Goal: Task Accomplishment & Management: Manage account settings

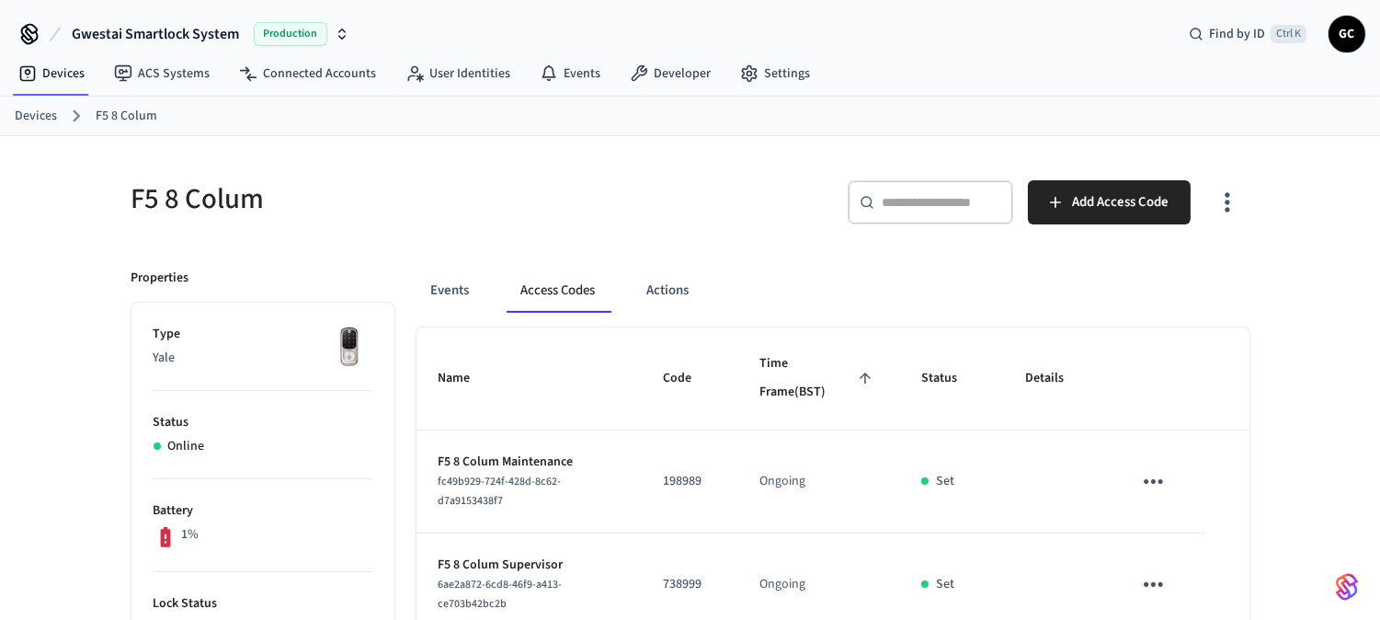
click at [35, 120] on link "Devices" at bounding box center [36, 116] width 42 height 19
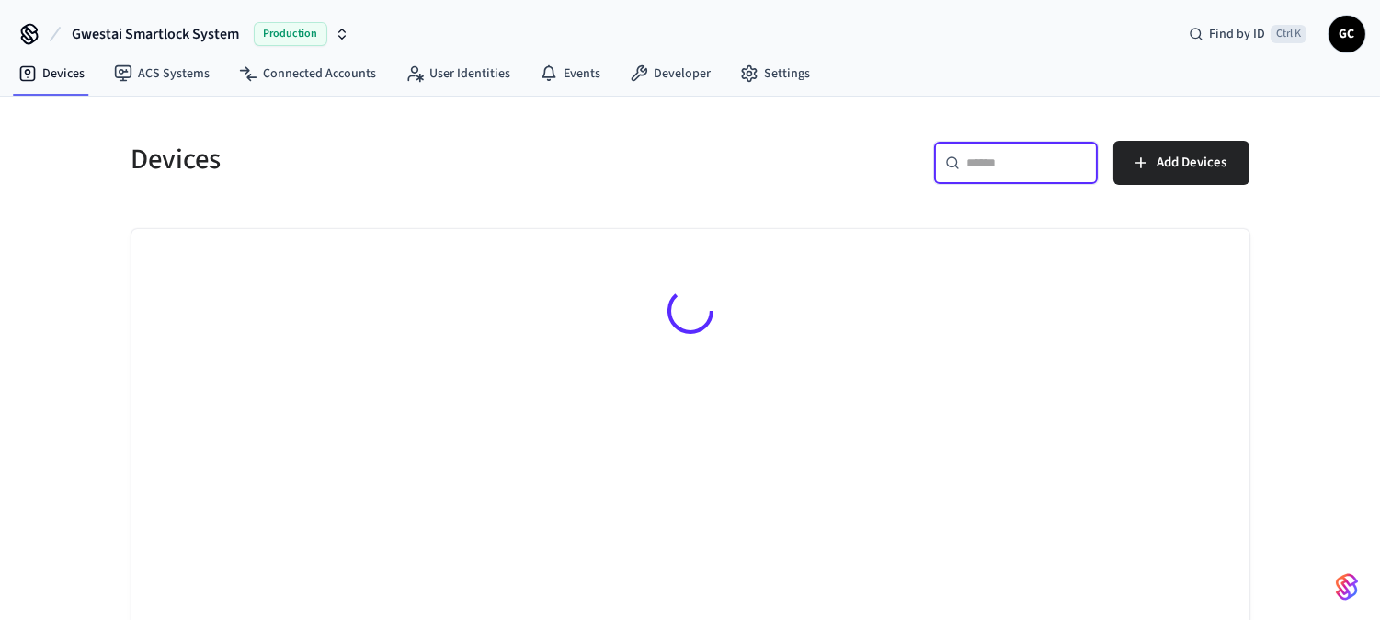
click at [1028, 159] on input "text" at bounding box center [1027, 163] width 120 height 18
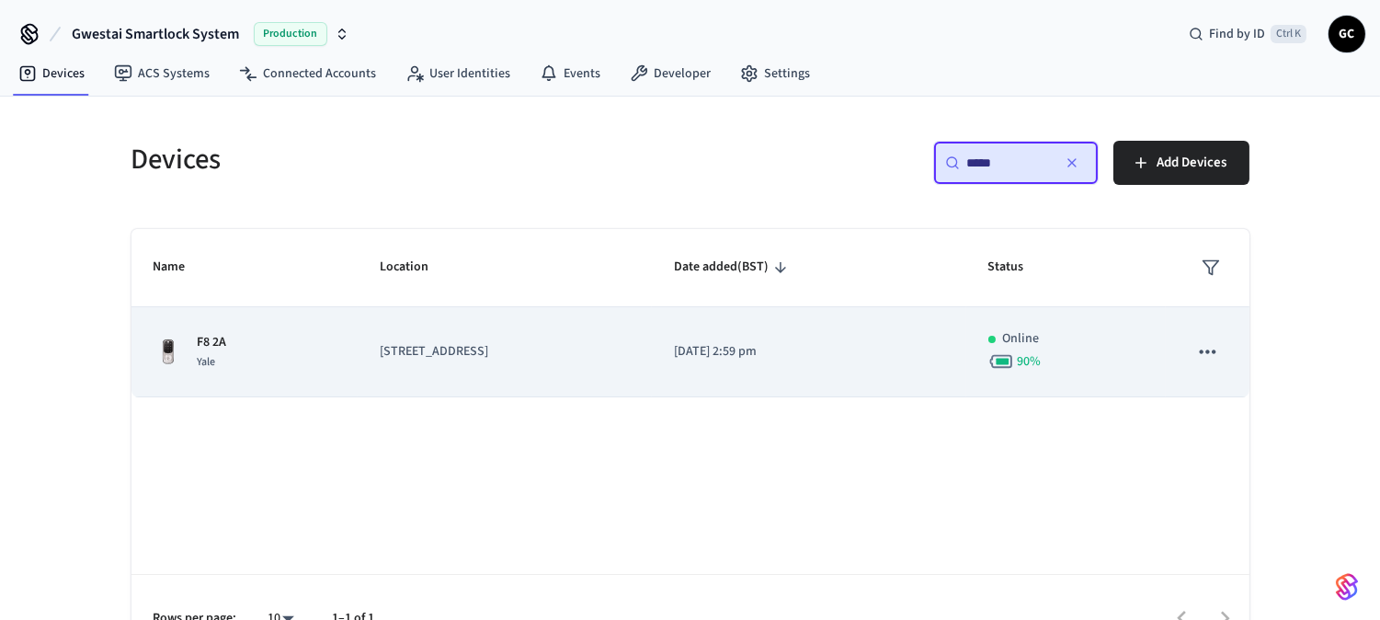
type input "*****"
click at [213, 331] on td "F8 2A Yale" at bounding box center [244, 352] width 227 height 90
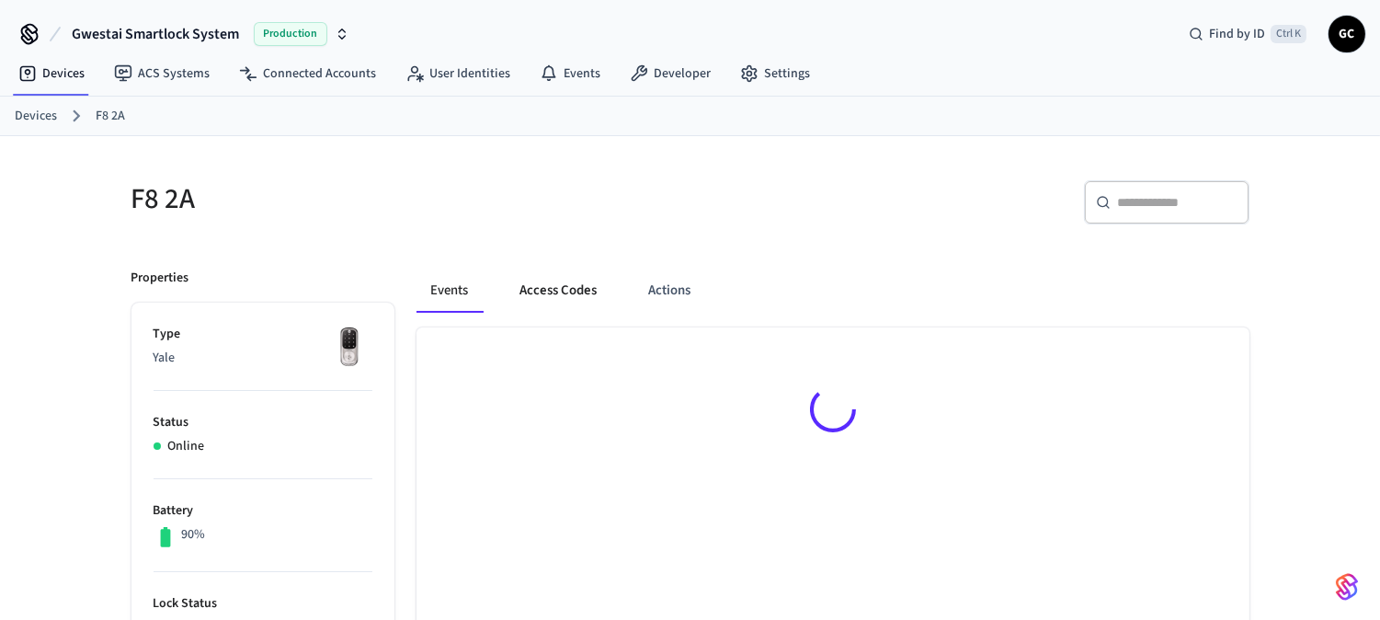
click at [567, 280] on button "Access Codes" at bounding box center [559, 290] width 107 height 44
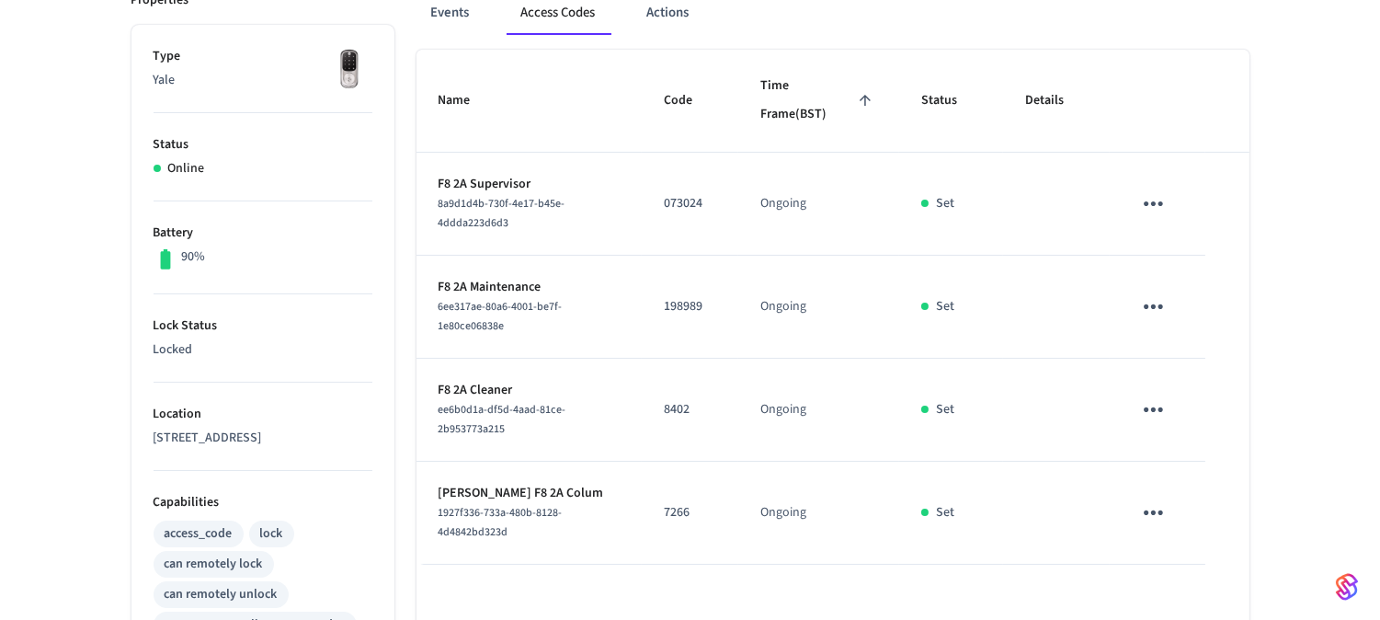
scroll to position [510, 0]
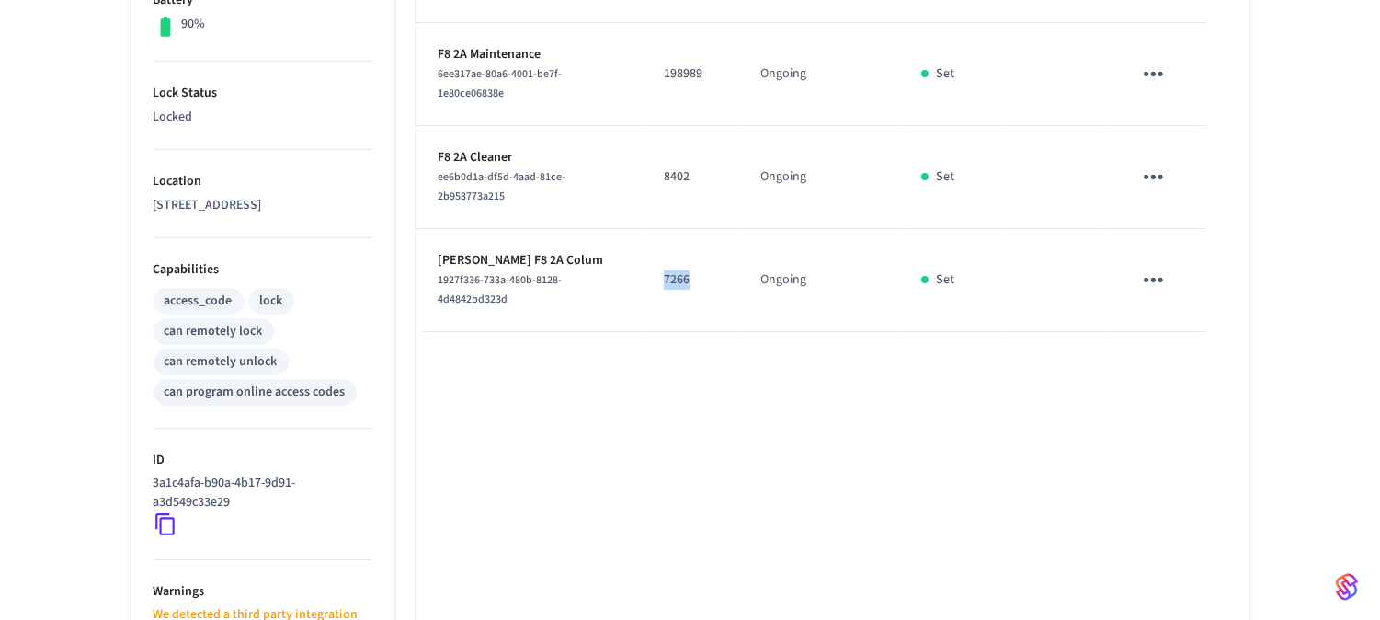
drag, startPoint x: 719, startPoint y: 285, endPoint x: 658, endPoint y: 270, distance: 62.4
click at [658, 270] on td "7266" at bounding box center [690, 280] width 97 height 103
click at [680, 274] on p "7266" at bounding box center [690, 279] width 52 height 19
click at [704, 280] on p "7266" at bounding box center [690, 279] width 52 height 19
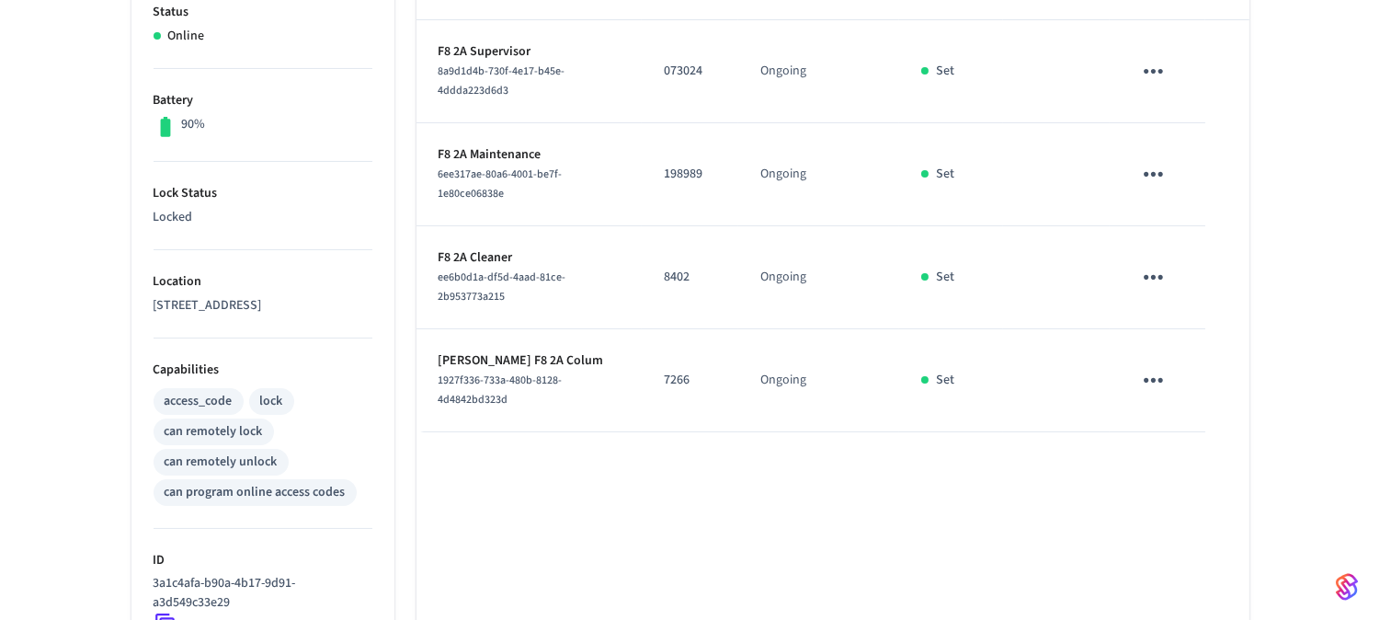
scroll to position [408, 0]
drag, startPoint x: 717, startPoint y: 390, endPoint x: 667, endPoint y: 379, distance: 51.8
click at [667, 379] on p "7266" at bounding box center [690, 381] width 52 height 19
click at [667, 378] on p "7266" at bounding box center [690, 381] width 52 height 19
click at [703, 381] on p "7266" at bounding box center [690, 381] width 52 height 19
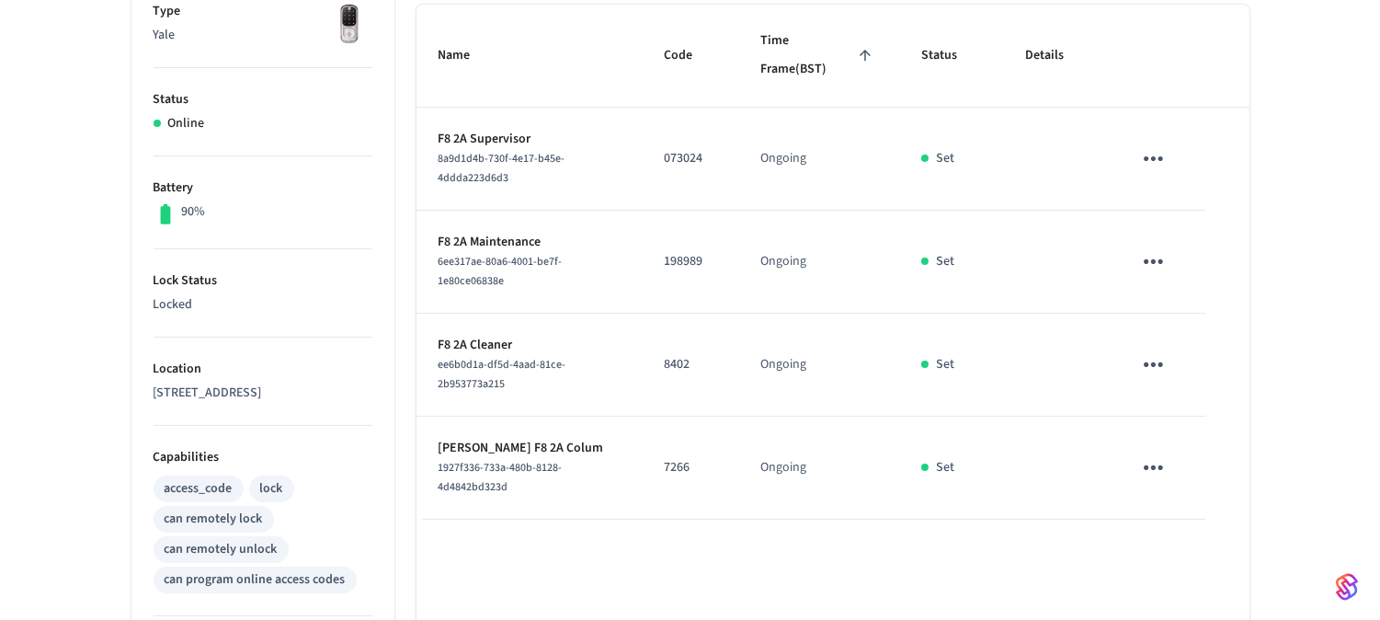
scroll to position [306, 0]
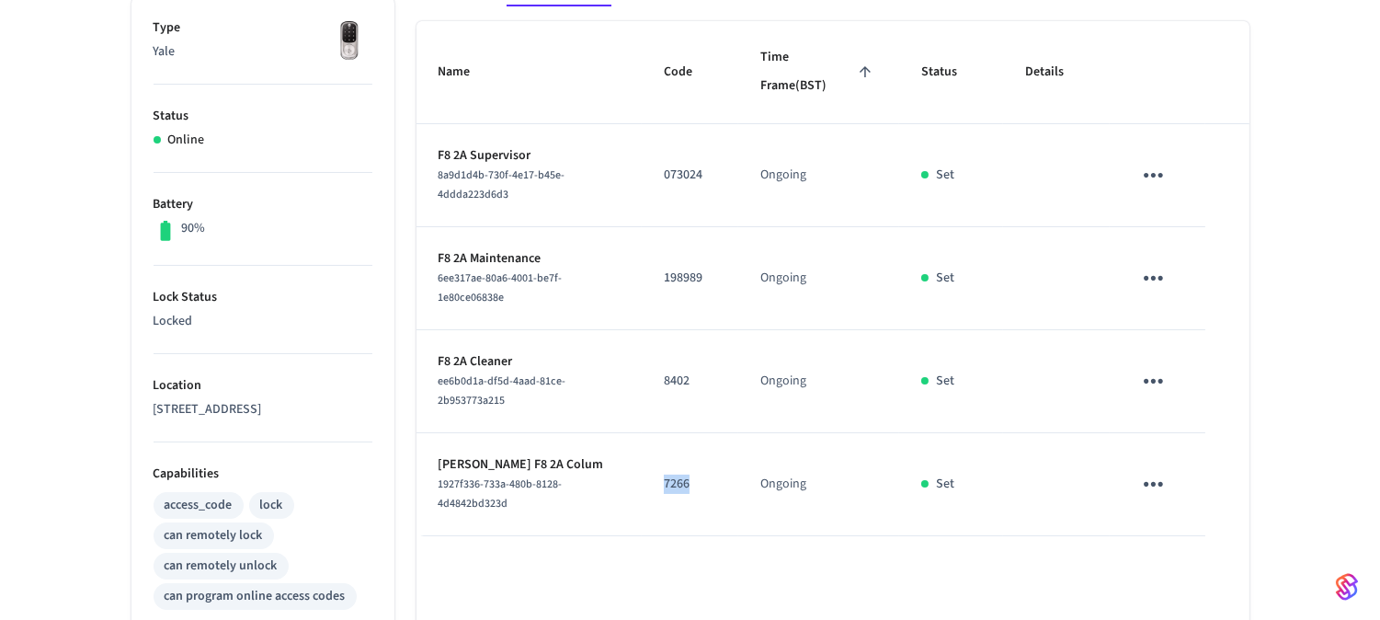
drag, startPoint x: 720, startPoint y: 487, endPoint x: 656, endPoint y: 485, distance: 63.5
click at [656, 485] on td "7266" at bounding box center [690, 484] width 97 height 103
drag, startPoint x: 668, startPoint y: 485, endPoint x: 699, endPoint y: 488, distance: 31.5
click at [668, 485] on p "7266" at bounding box center [690, 483] width 52 height 19
click at [706, 489] on p "7266" at bounding box center [690, 483] width 52 height 19
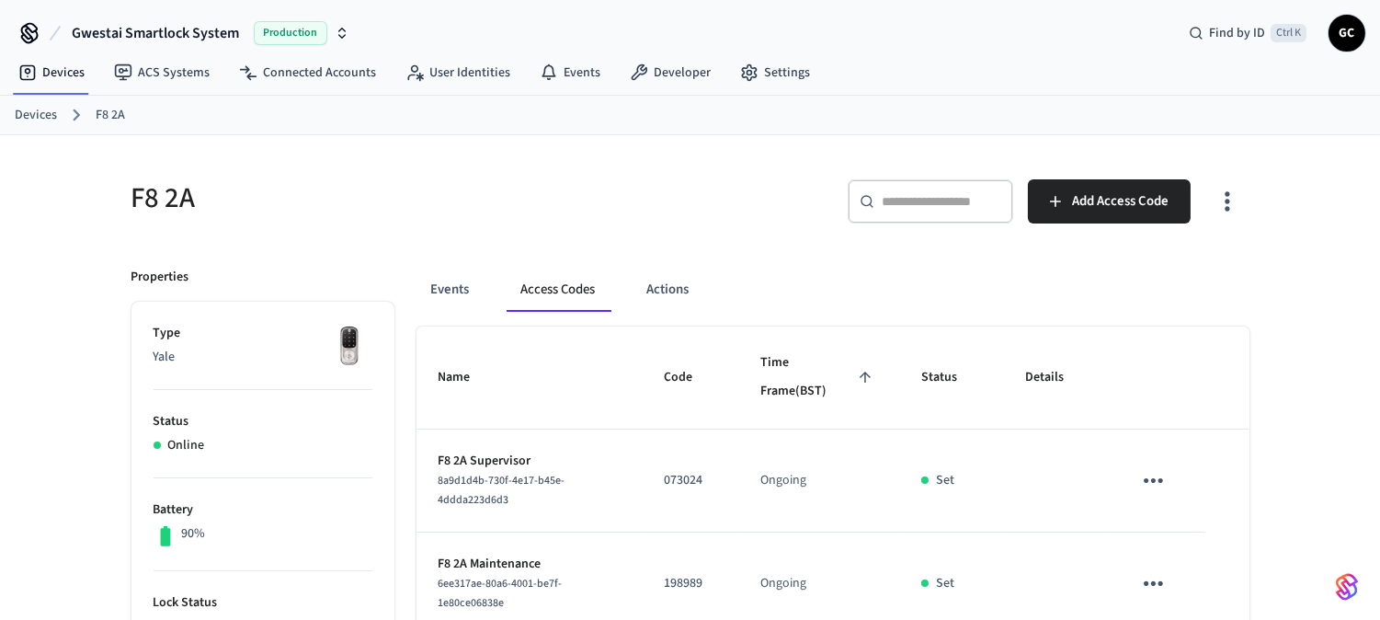
scroll to position [0, 0]
click at [29, 108] on link "Devices" at bounding box center [36, 116] width 42 height 19
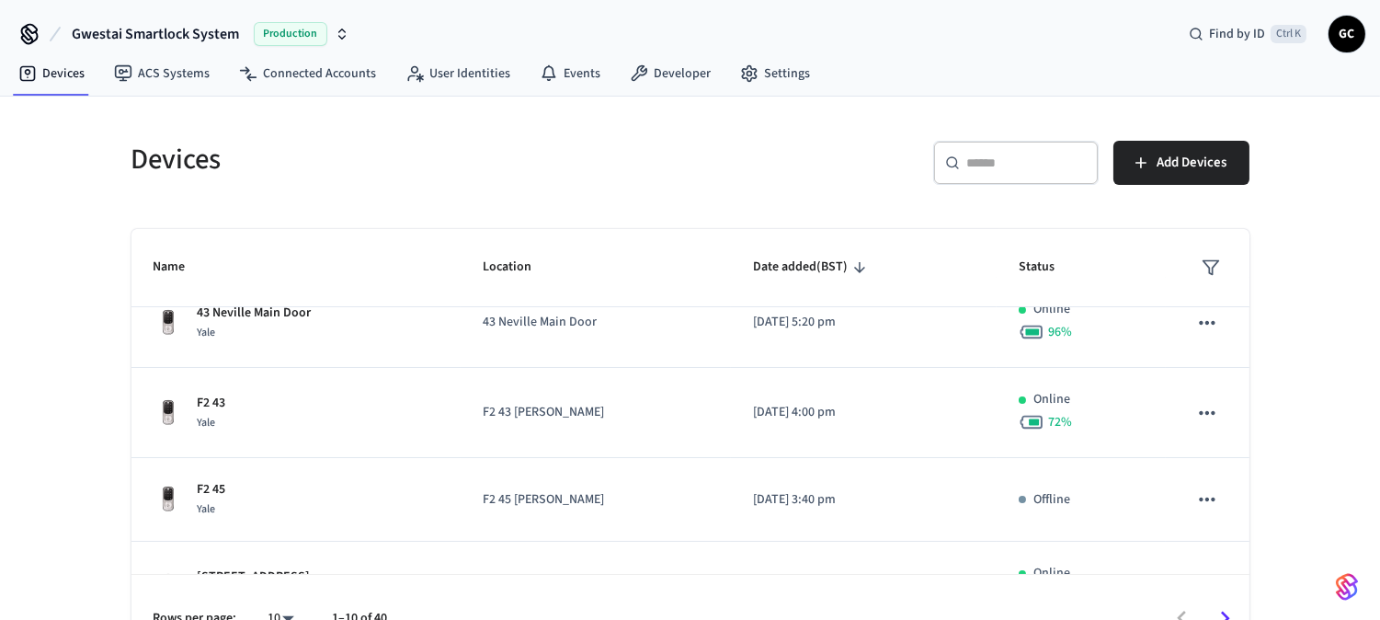
scroll to position [204, 0]
click at [1022, 154] on input "text" at bounding box center [1027, 163] width 120 height 18
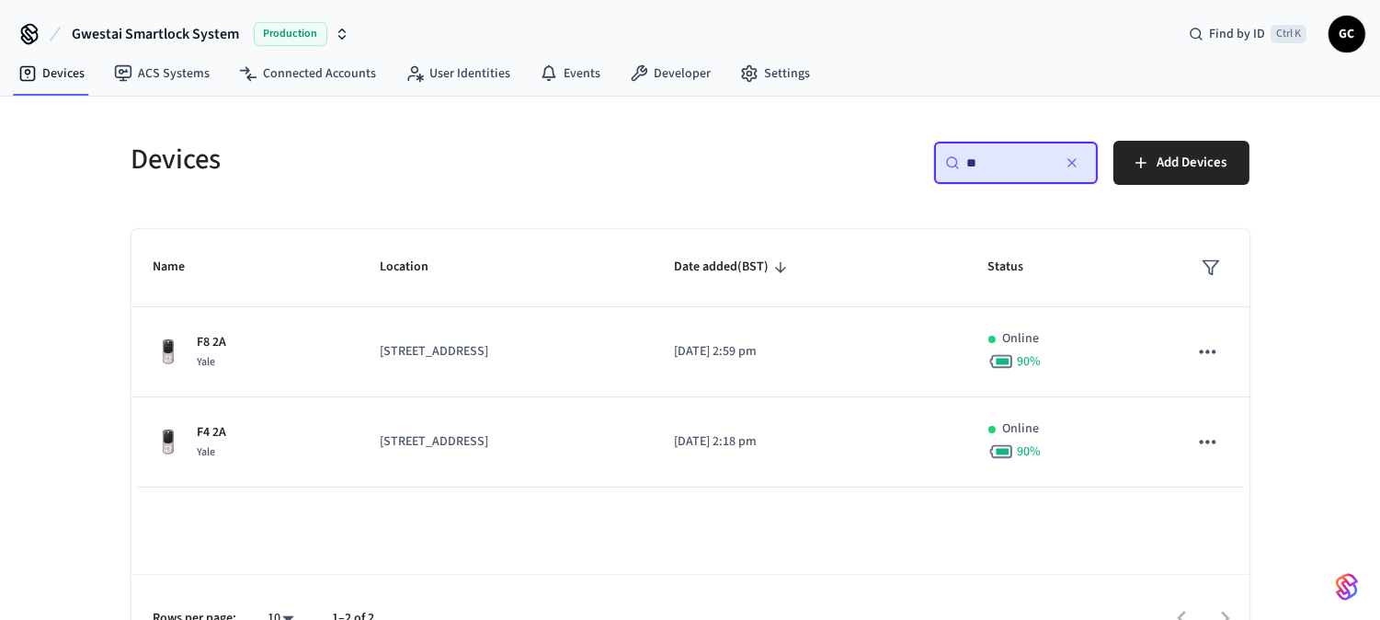
scroll to position [0, 0]
type input "*"
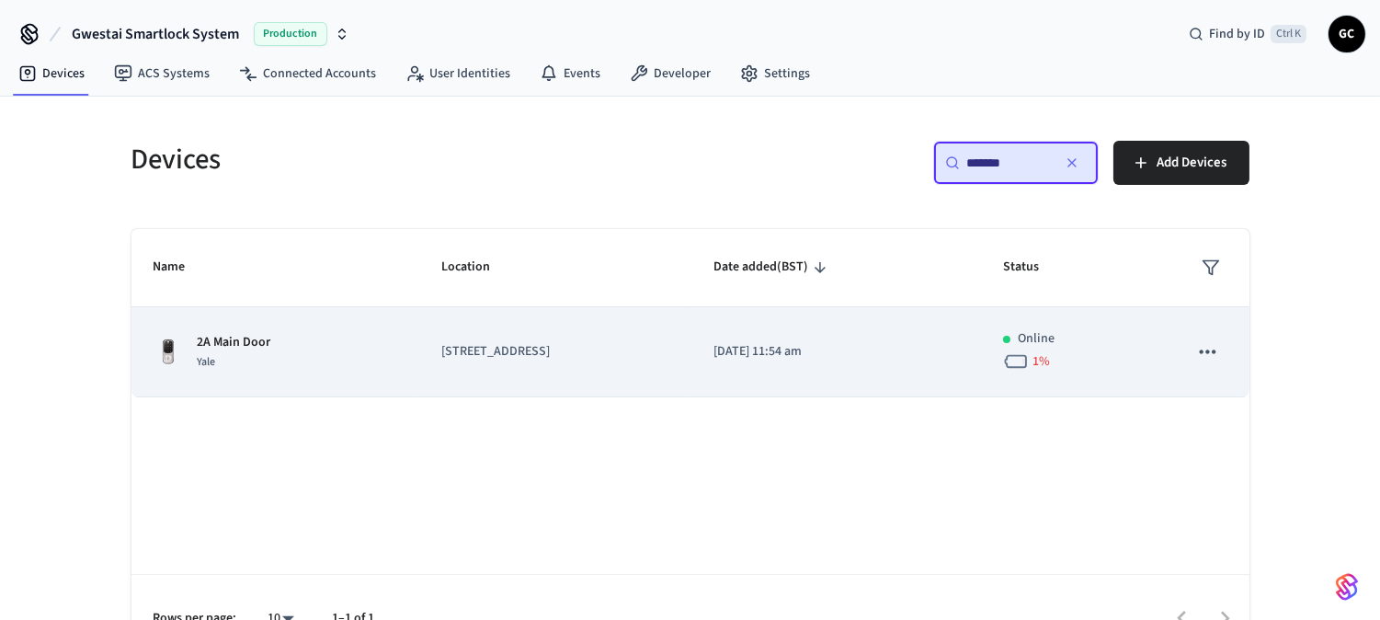
type input "*******"
click at [221, 349] on p "2A Main Door" at bounding box center [235, 342] width 74 height 19
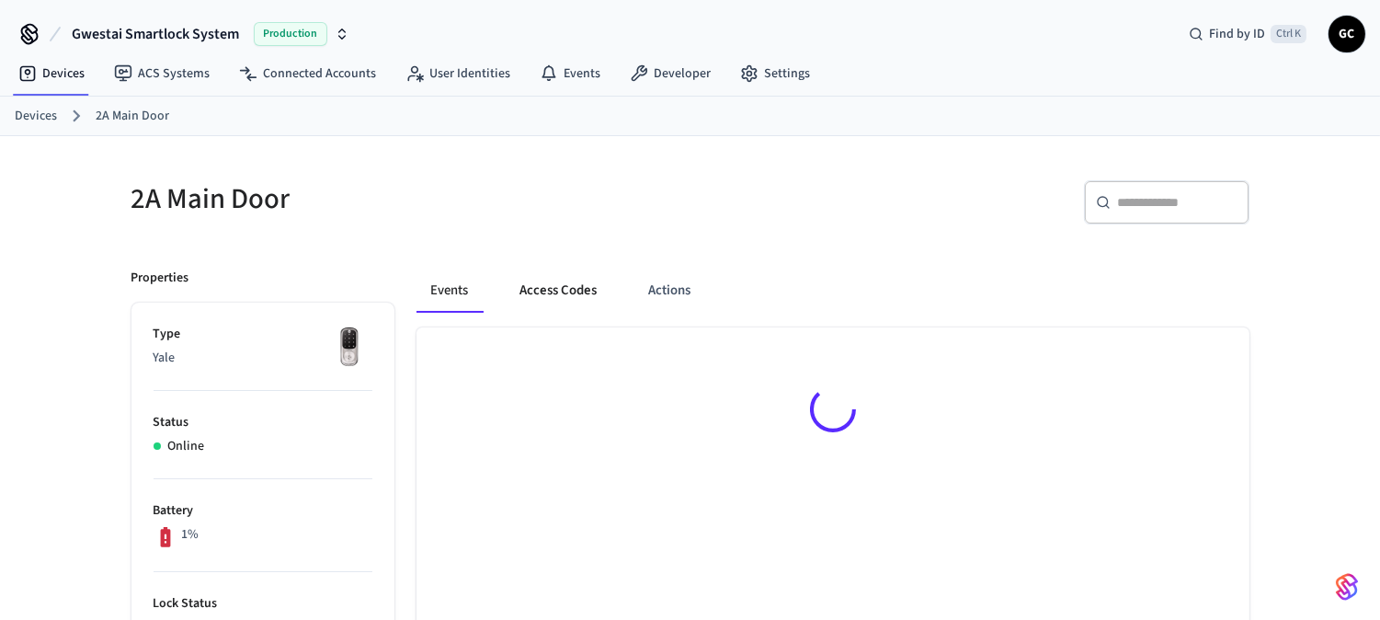
click at [555, 282] on button "Access Codes" at bounding box center [559, 290] width 107 height 44
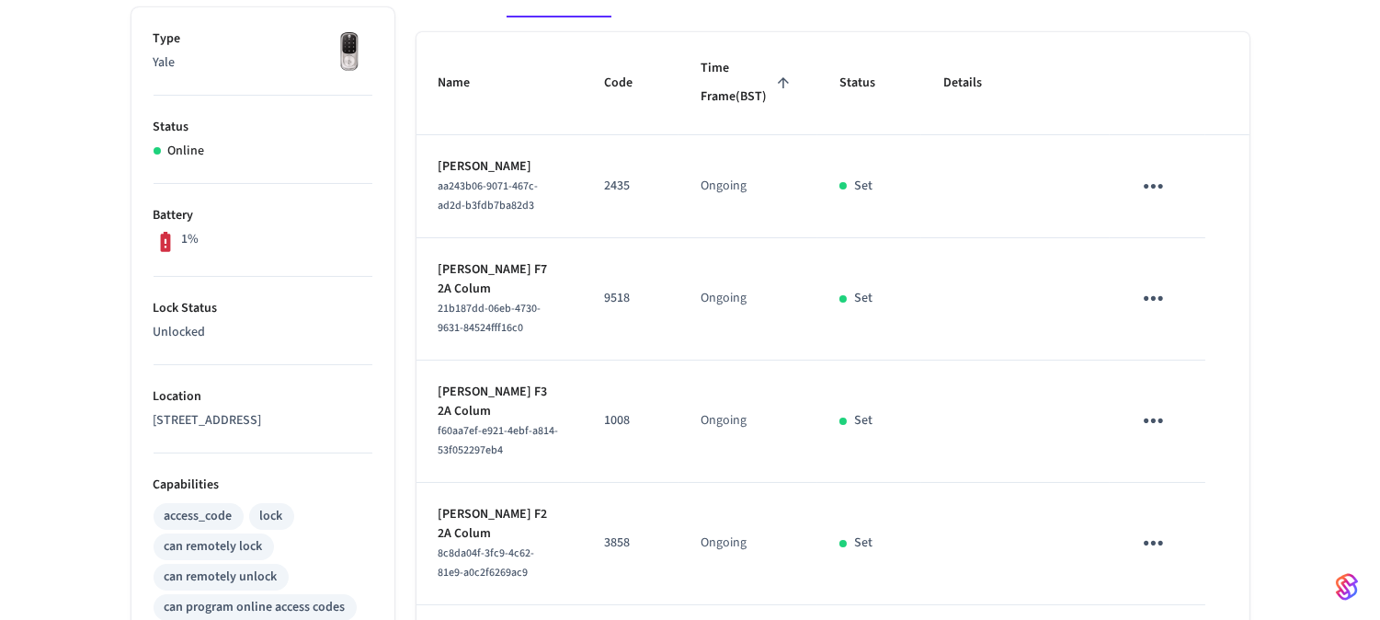
scroll to position [259, 0]
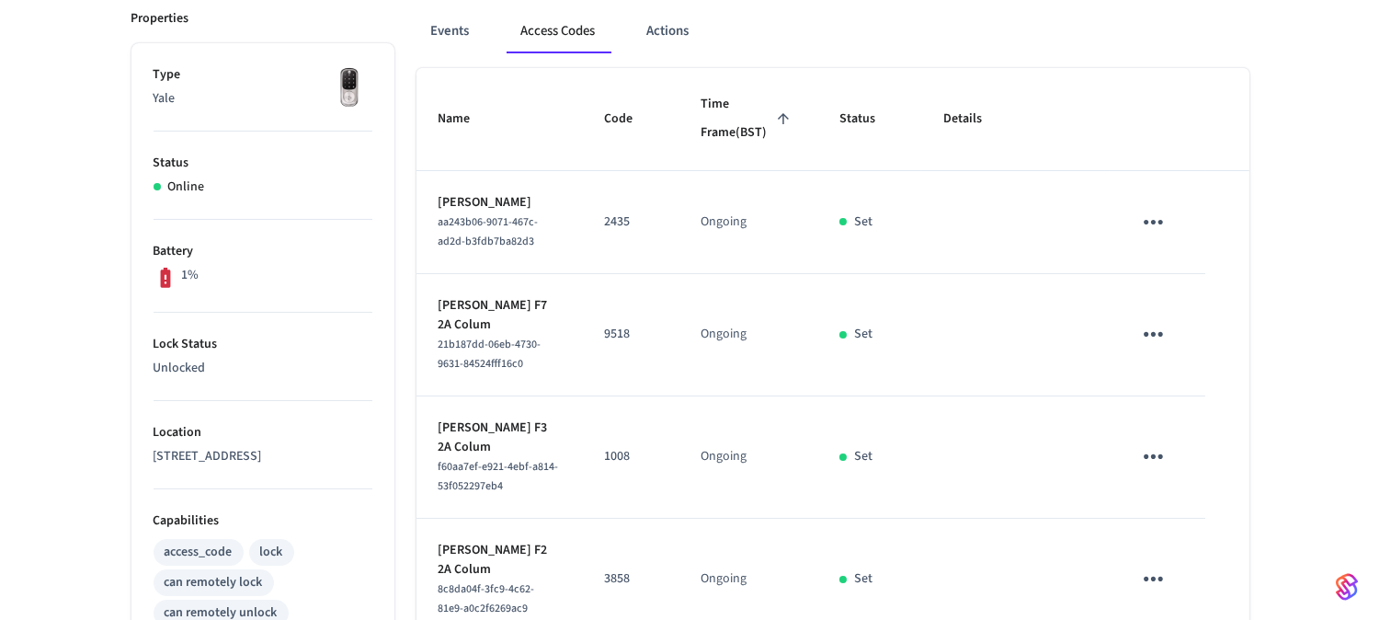
drag, startPoint x: 510, startPoint y: 246, endPoint x: 436, endPoint y: 232, distance: 75.9
click at [436, 232] on td "[PERSON_NAME] aa243b06-9071-467c-ad2d-b3fdb7ba82d3" at bounding box center [499, 222] width 165 height 103
copy p "[PERSON_NAME]"
click at [1161, 236] on icon "sticky table" at bounding box center [1153, 222] width 29 height 29
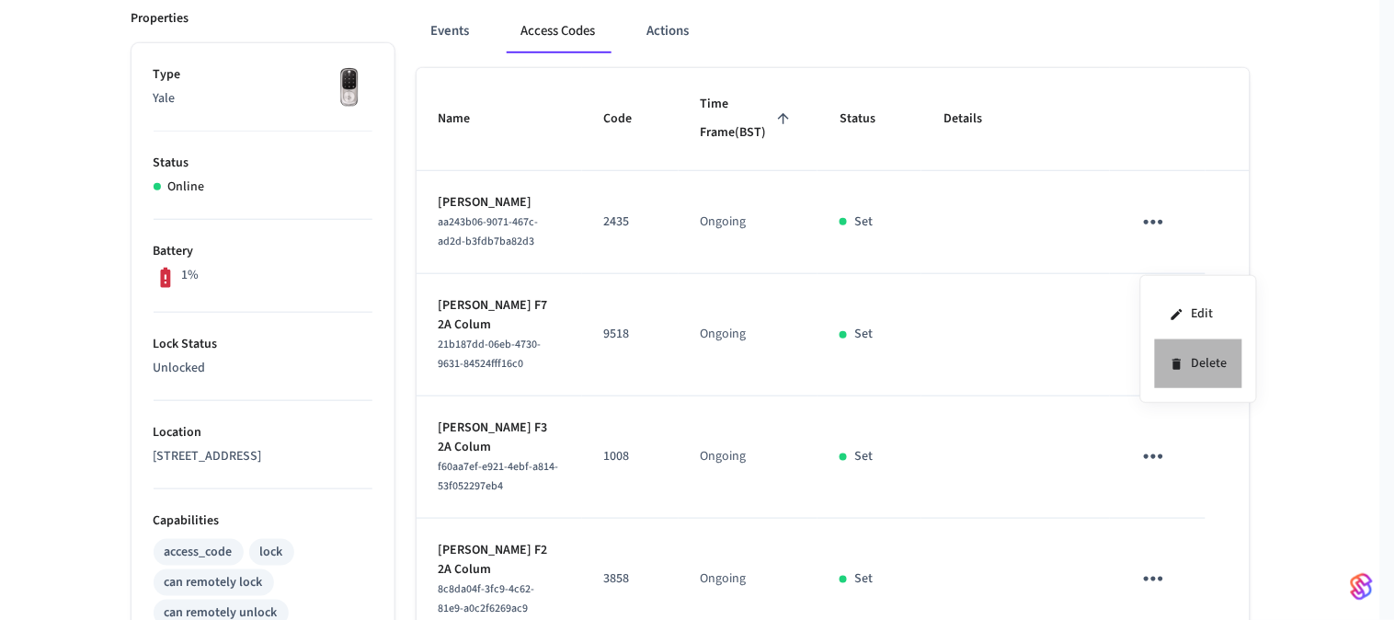
click at [1219, 368] on li "Delete" at bounding box center [1198, 363] width 87 height 49
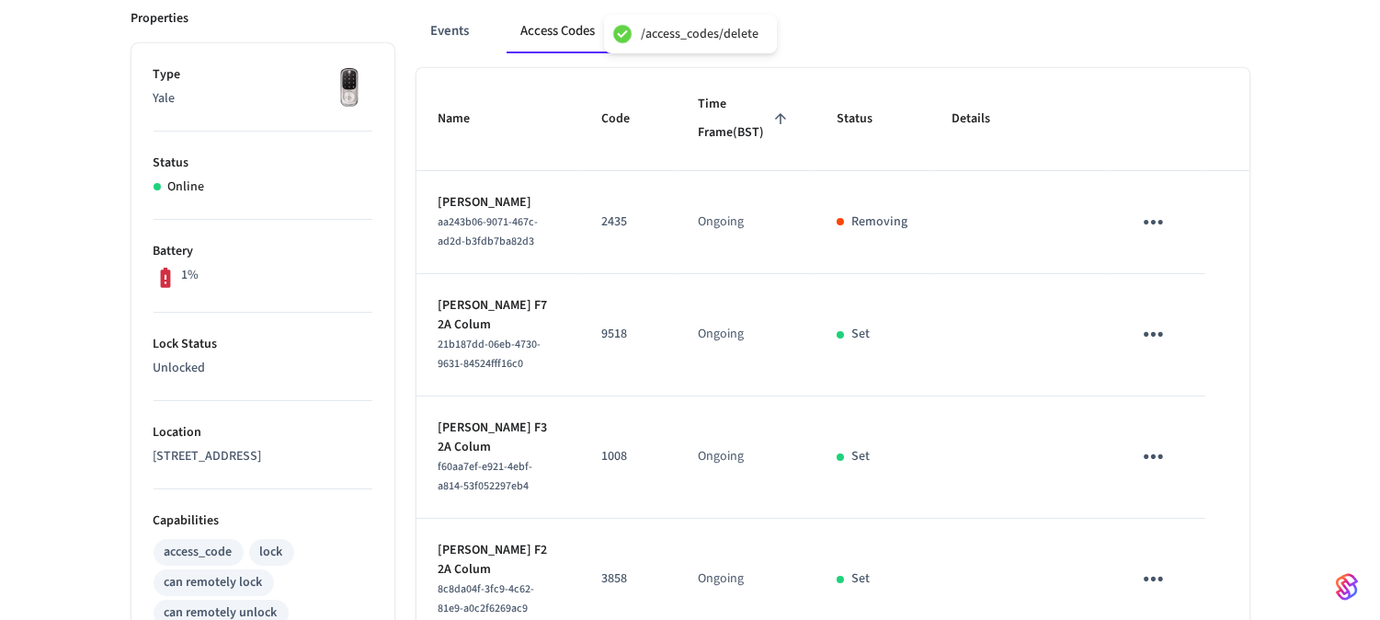
click at [515, 354] on td "[PERSON_NAME] F7 2A Colum 21b187dd-06eb-4730-9631-84524fff16c0" at bounding box center [498, 335] width 163 height 122
drag, startPoint x: 515, startPoint y: 368, endPoint x: 428, endPoint y: 371, distance: 86.5
click at [428, 371] on td "[PERSON_NAME] F7 2A Colum 21b187dd-06eb-4730-9631-84524fff16c0" at bounding box center [498, 335] width 163 height 122
copy p "[PERSON_NAME]"
drag, startPoint x: 518, startPoint y: 474, endPoint x: 438, endPoint y: 469, distance: 80.2
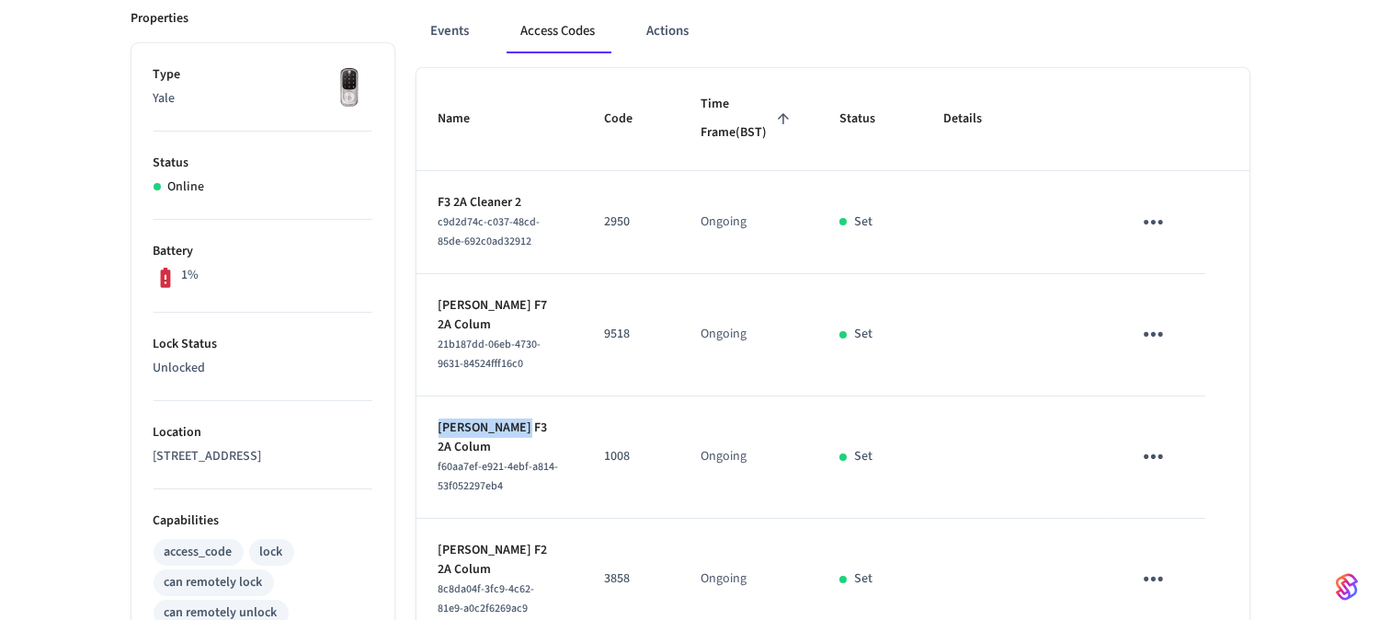
click at [439, 457] on p "[PERSON_NAME] F3 2A Colum" at bounding box center [499, 437] width 121 height 39
copy p "[PERSON_NAME]"
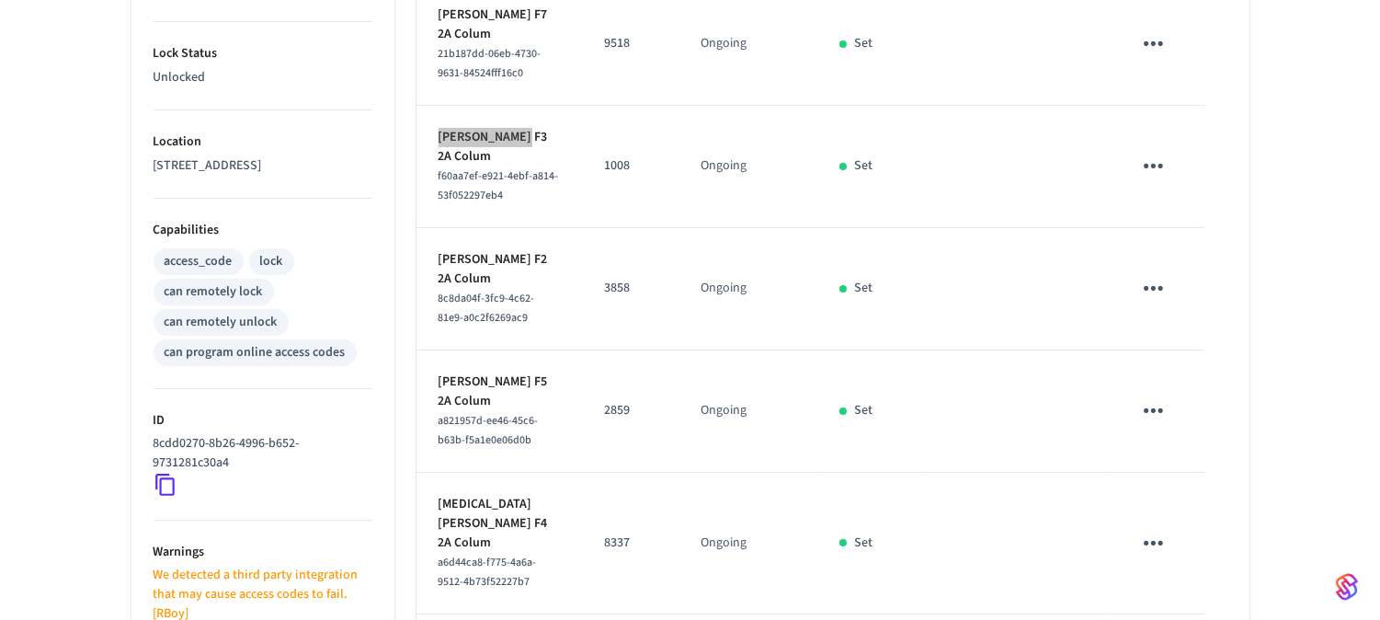
scroll to position [668, 0]
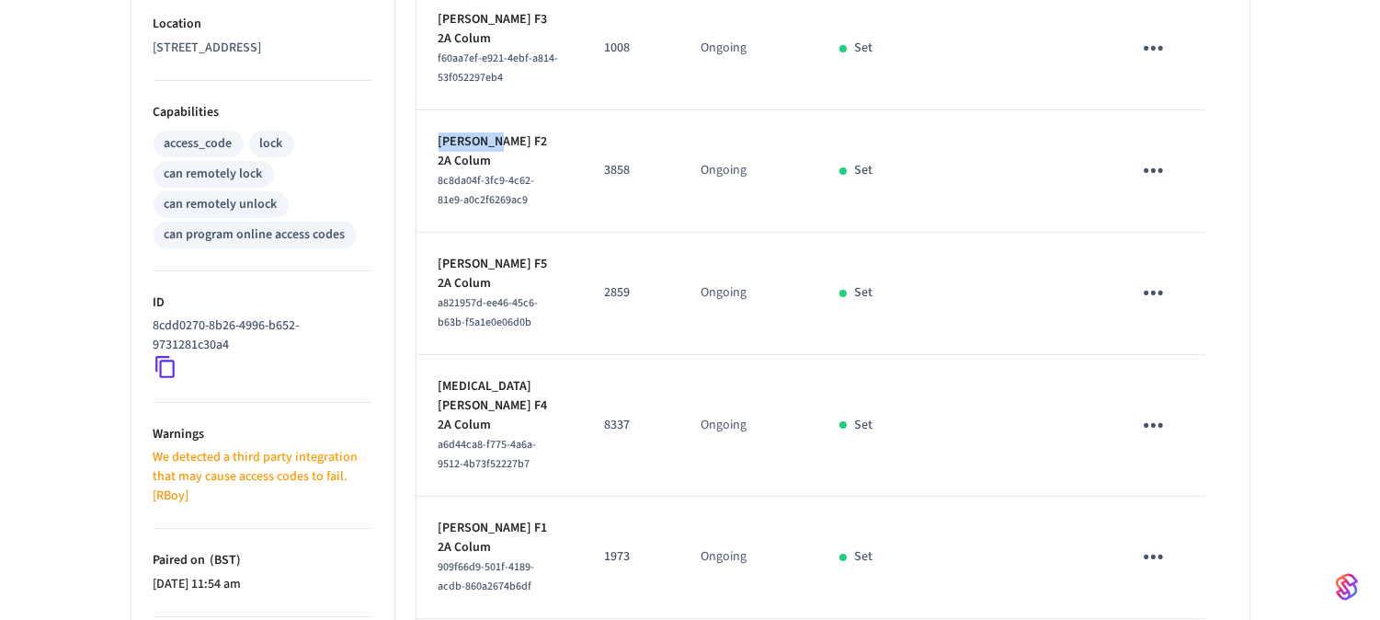
drag, startPoint x: 494, startPoint y: 184, endPoint x: 441, endPoint y: 193, distance: 53.2
click at [441, 171] on p "[PERSON_NAME] F2 2A Colum" at bounding box center [499, 151] width 121 height 39
copy p "[PERSON_NAME]"
drag, startPoint x: 506, startPoint y: 448, endPoint x: 435, endPoint y: 452, distance: 70.9
click at [435, 452] on td "[MEDICAL_DATA][PERSON_NAME] F4 2A Colum a6d44ca8-f775-4a6a-9512-4b73f52227b7" at bounding box center [499, 426] width 165 height 142
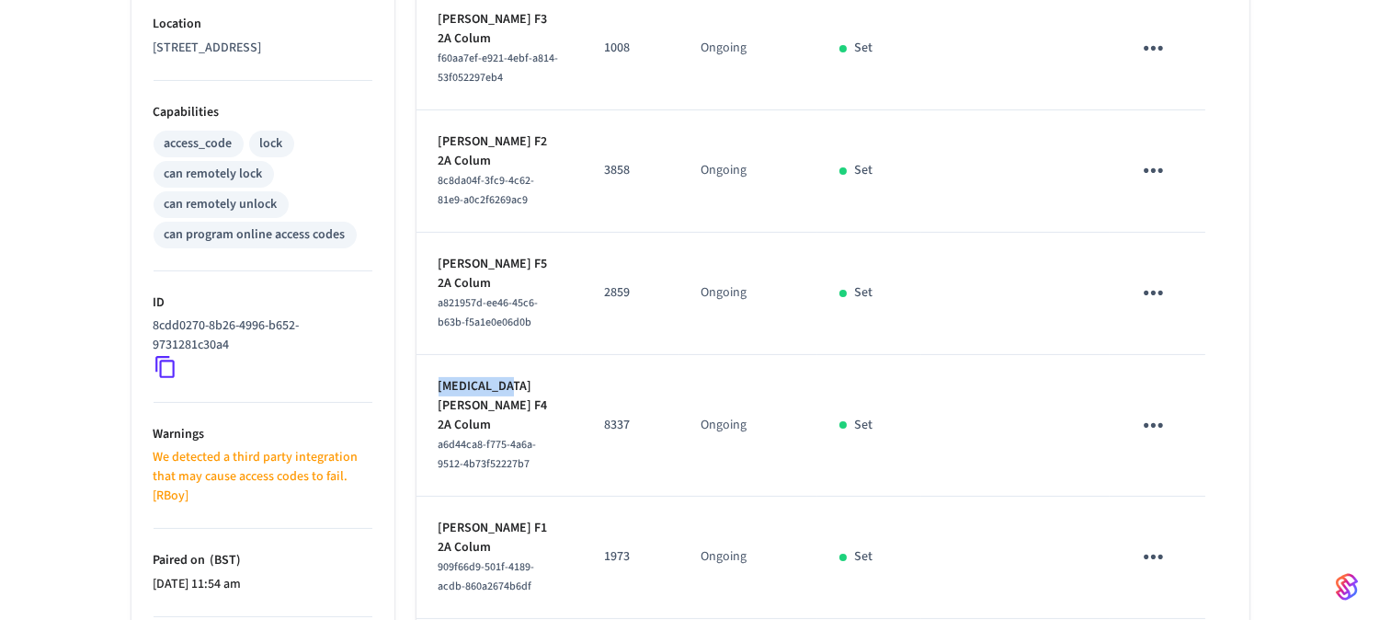
copy p "[MEDICAL_DATA][PERSON_NAME]"
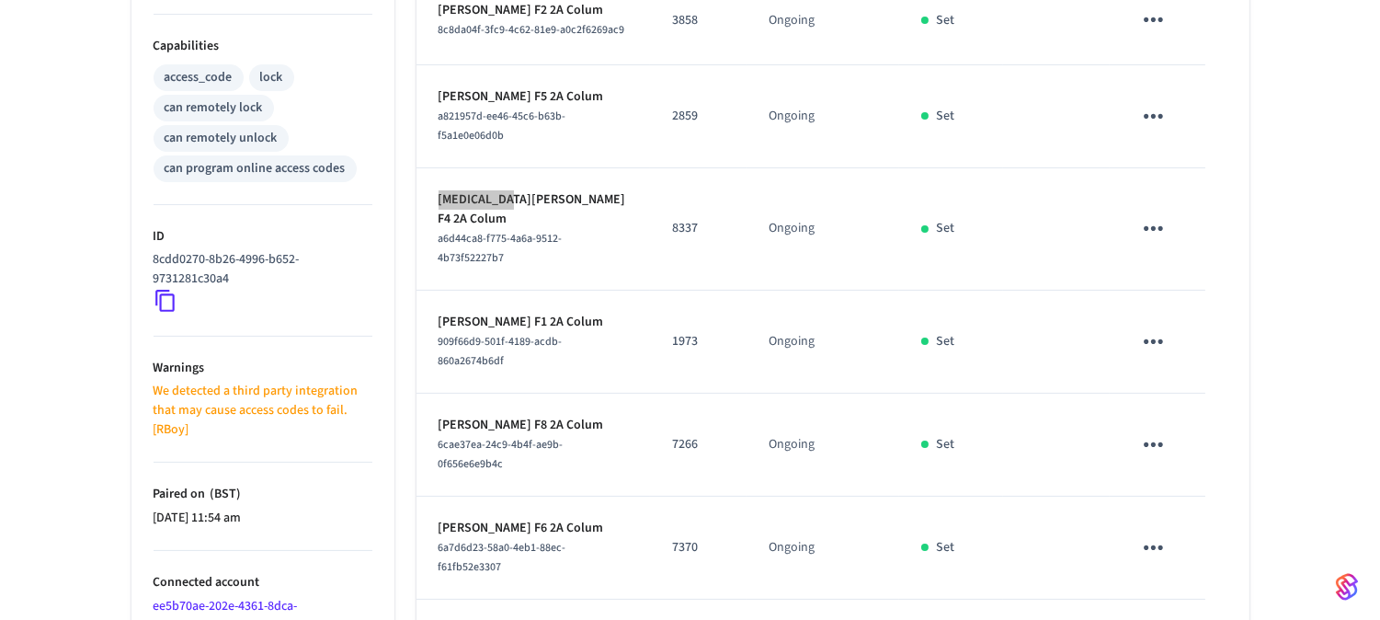
scroll to position [770, 0]
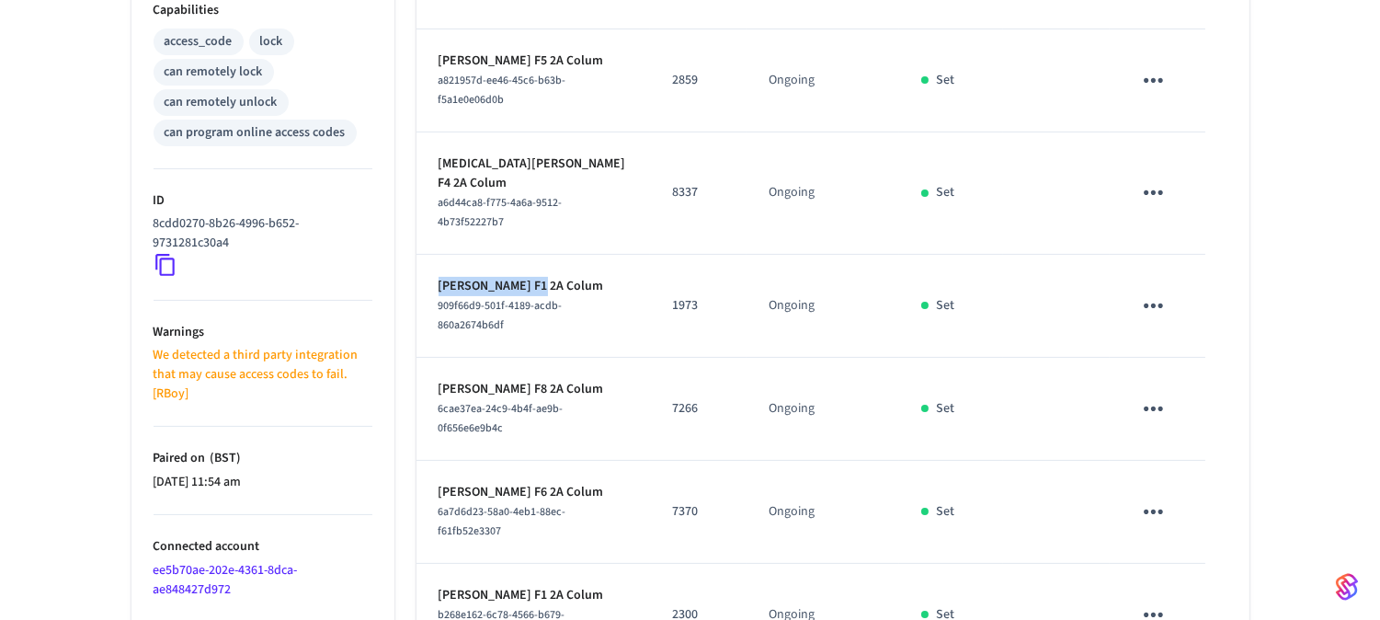
drag, startPoint x: 525, startPoint y: 291, endPoint x: 436, endPoint y: 299, distance: 89.5
click at [436, 299] on td "[PERSON_NAME] F1 2A Colum 909f66d9-501f-4189-acdb-860a2674b6df" at bounding box center [534, 306] width 234 height 103
copy p "[PERSON_NAME]"
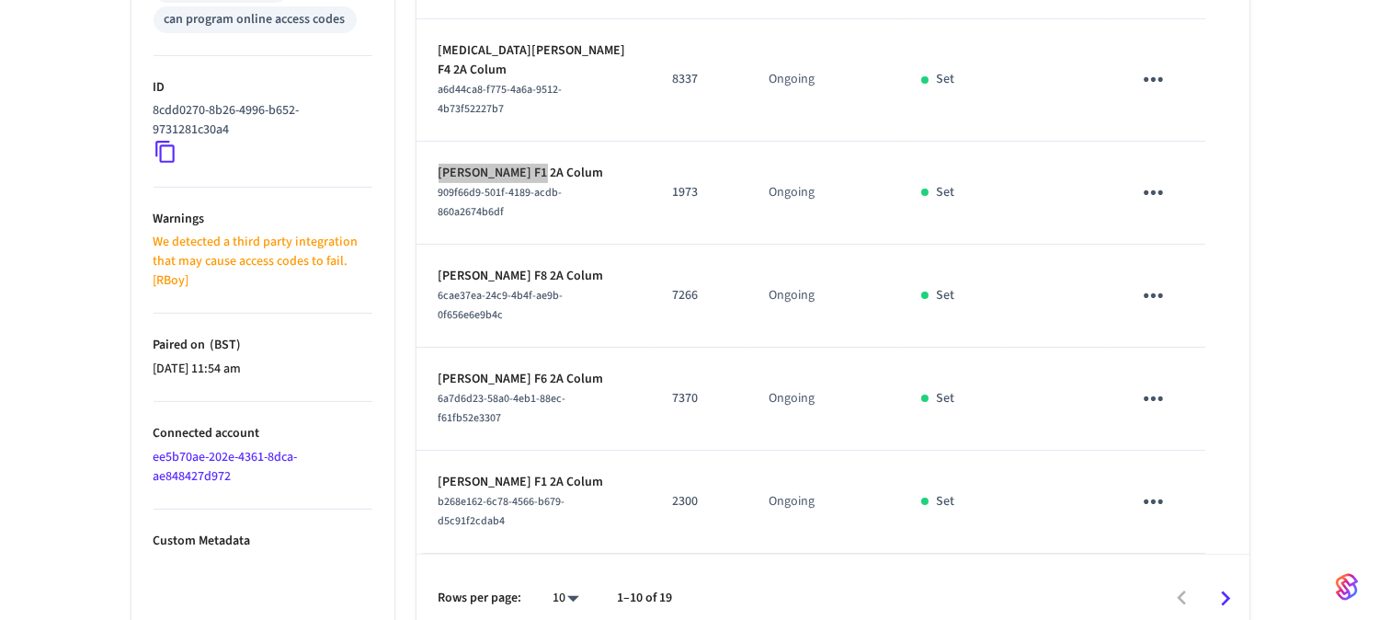
scroll to position [915, 0]
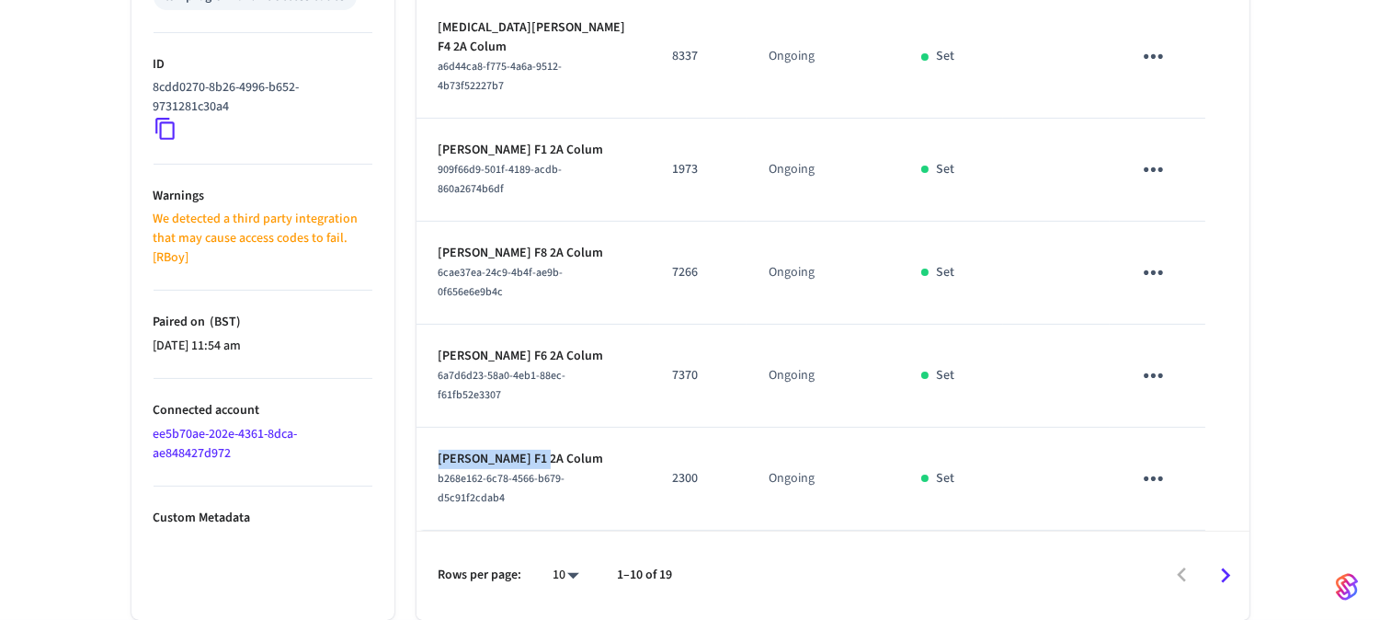
drag, startPoint x: 540, startPoint y: 454, endPoint x: 420, endPoint y: 456, distance: 119.5
click at [420, 456] on td "[PERSON_NAME] F1 2A Colum b268e162-6c78-4566-b679-d5c91f2cdab4" at bounding box center [534, 479] width 234 height 103
copy p "[PERSON_NAME]"
click at [1153, 480] on icon "sticky table" at bounding box center [1153, 478] width 19 height 5
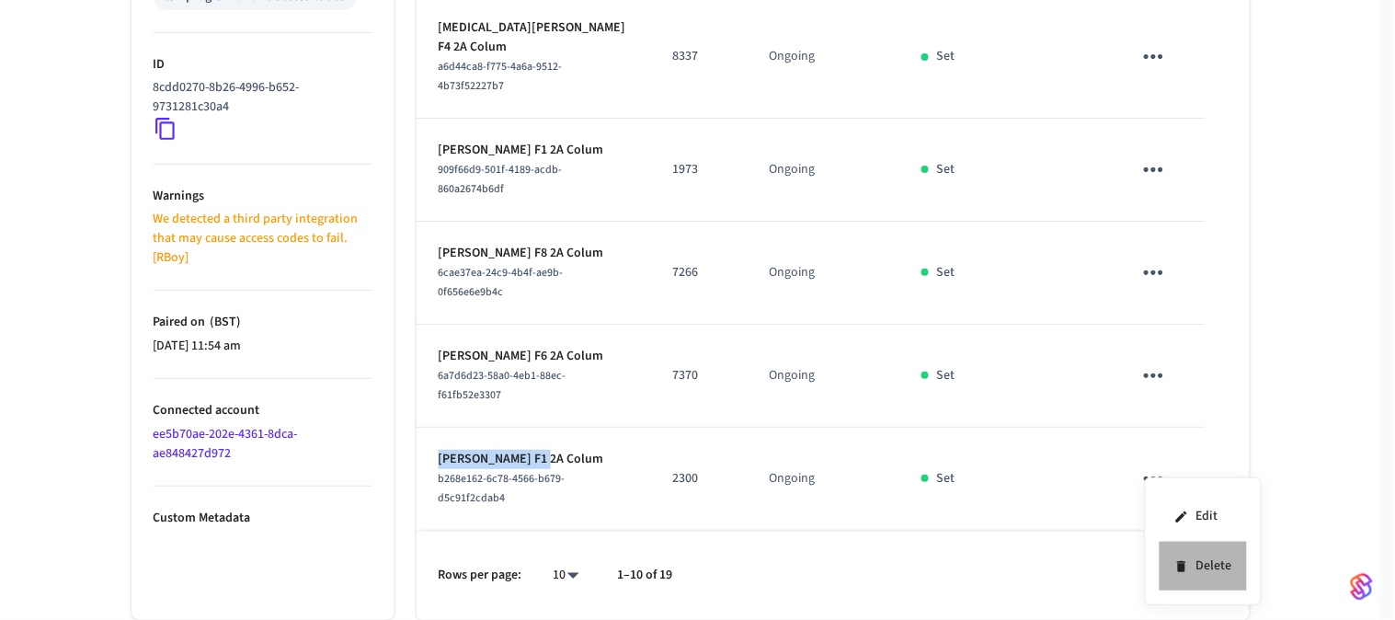
drag, startPoint x: 1199, startPoint y: 557, endPoint x: 1215, endPoint y: 548, distance: 18.1
click at [1200, 557] on li "Delete" at bounding box center [1202, 566] width 87 height 49
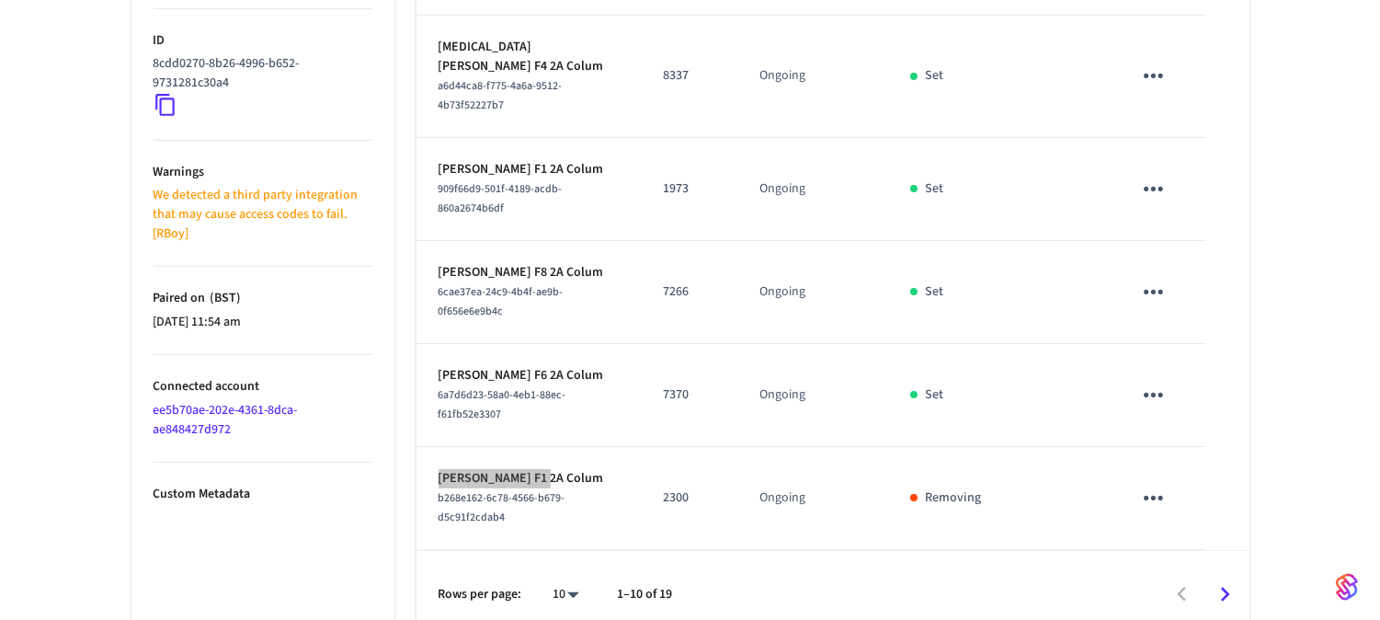
scroll to position [570, 0]
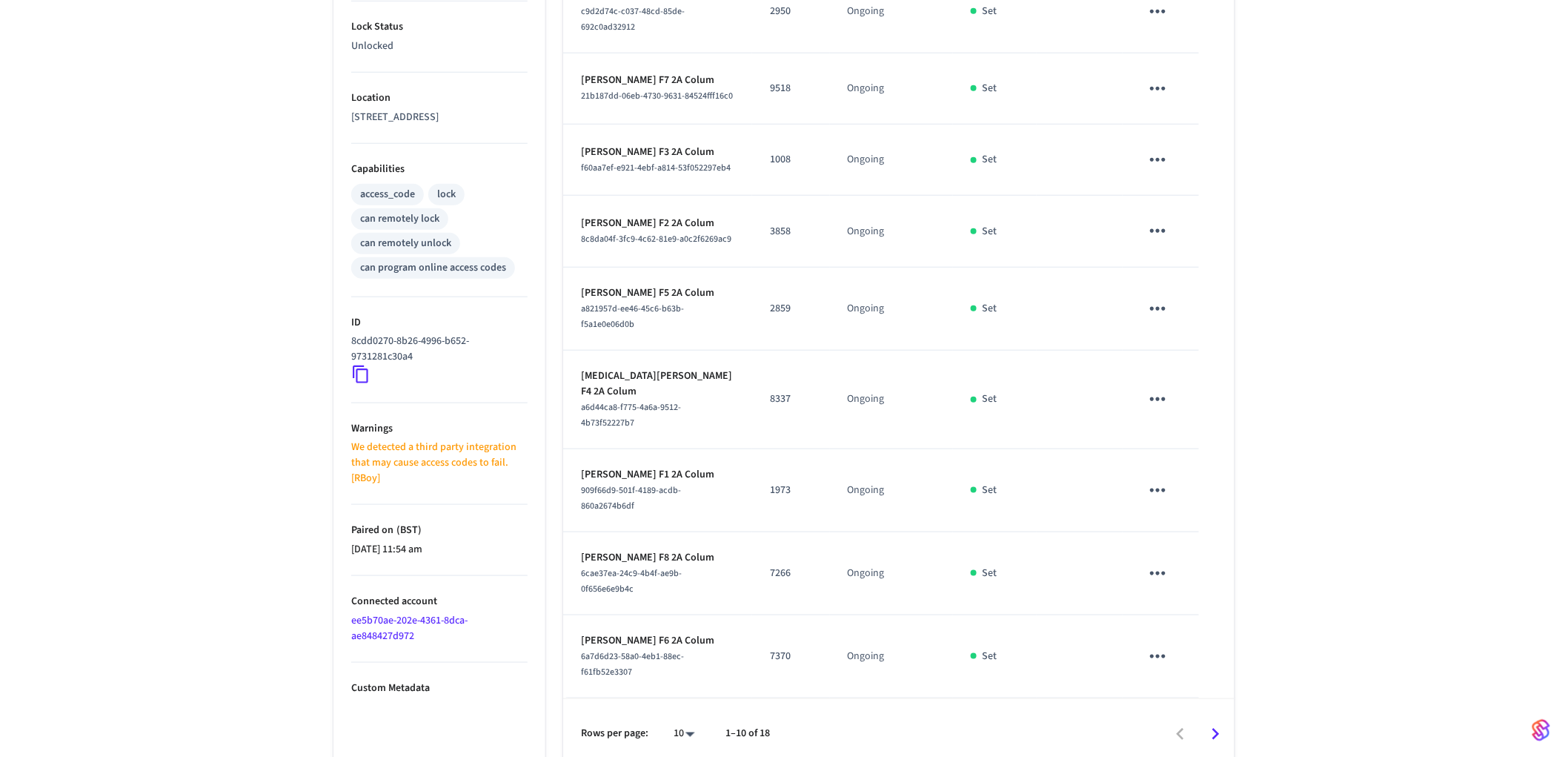
click at [116, 153] on div "2A Main Door ​ ​ Add Access Code Properties Type Yale Status Online Battery 1% …" at bounding box center [784, 210] width 1568 height 1120
